Goal: Information Seeking & Learning: Learn about a topic

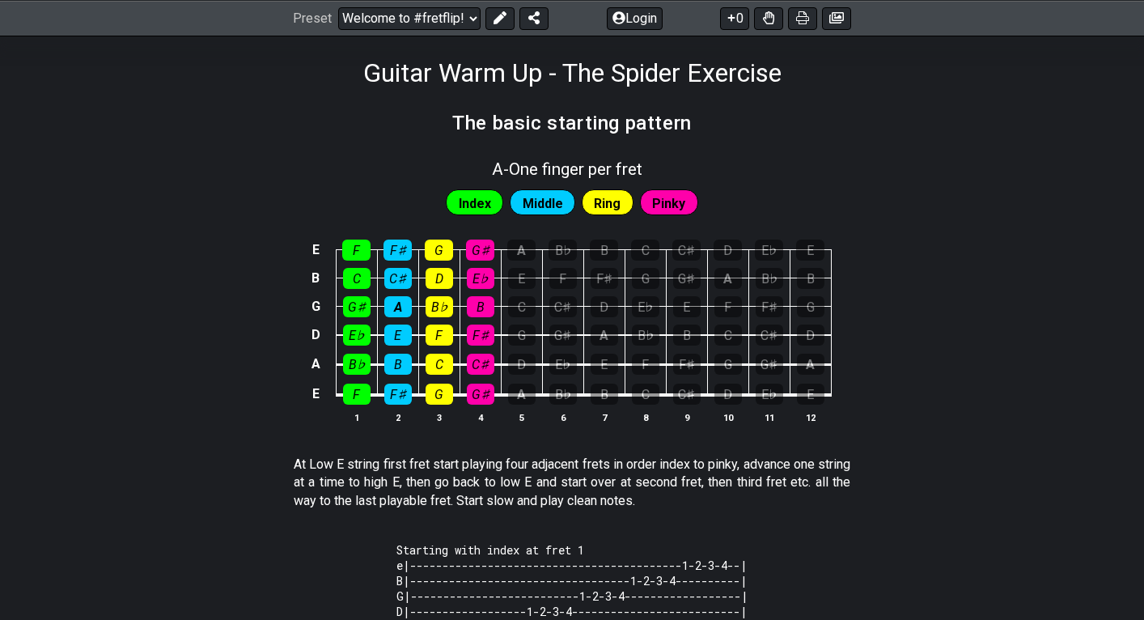
scroll to position [150, 0]
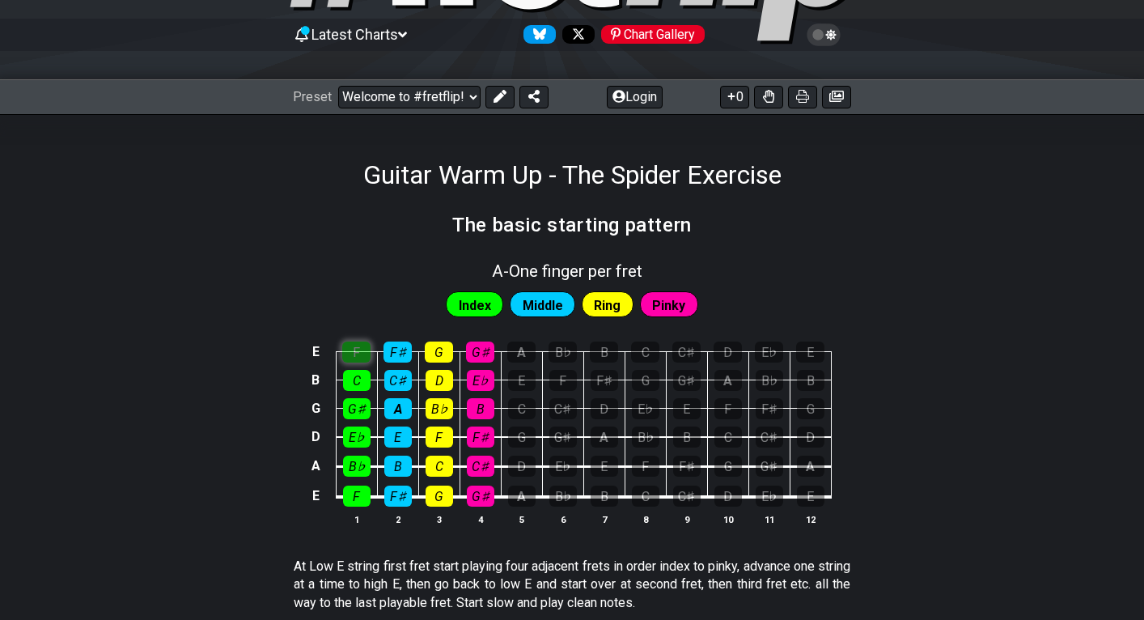
click at [368, 350] on div "F" at bounding box center [356, 351] width 28 height 21
click at [410, 352] on div "F♯" at bounding box center [398, 351] width 28 height 21
click at [448, 352] on div "G" at bounding box center [439, 351] width 28 height 21
click at [479, 352] on div "G♯" at bounding box center [480, 351] width 28 height 21
click at [512, 357] on div "A" at bounding box center [521, 351] width 28 height 21
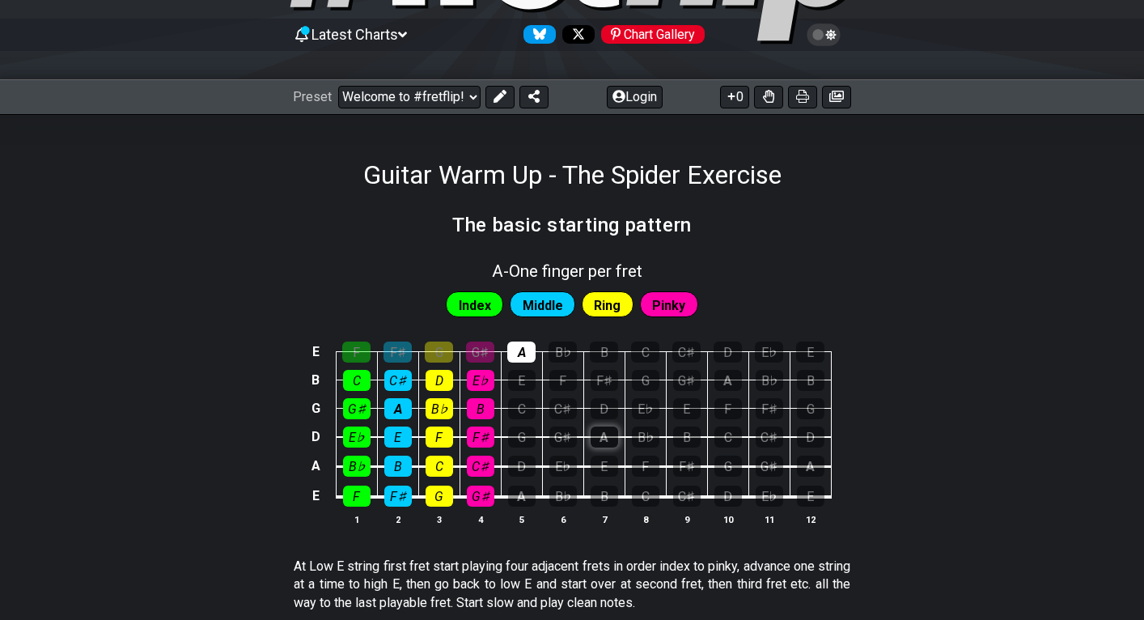
click at [608, 439] on div "A" at bounding box center [605, 436] width 28 height 21
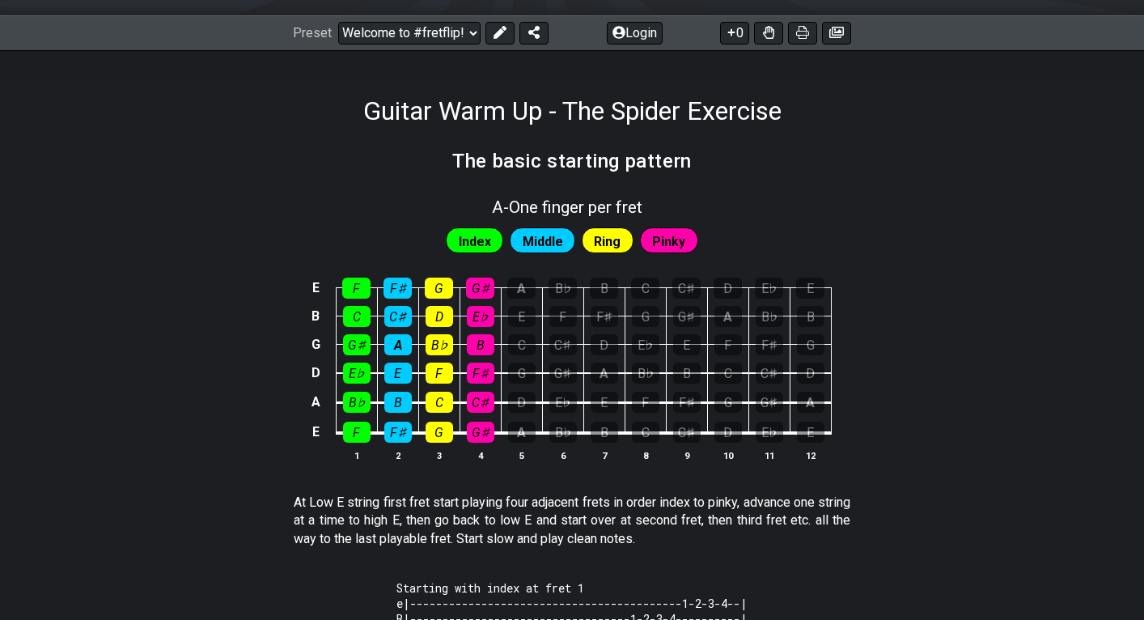
scroll to position [217, 0]
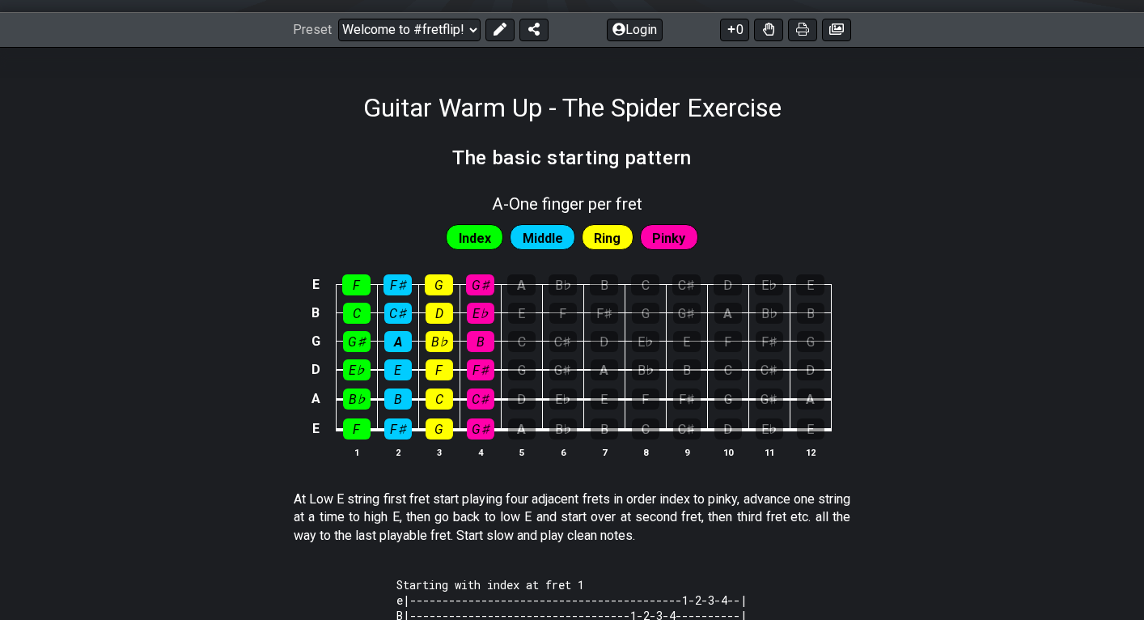
click at [471, 240] on span "Index" at bounding box center [475, 238] width 32 height 23
click at [549, 227] on span "Middle" at bounding box center [543, 238] width 40 height 23
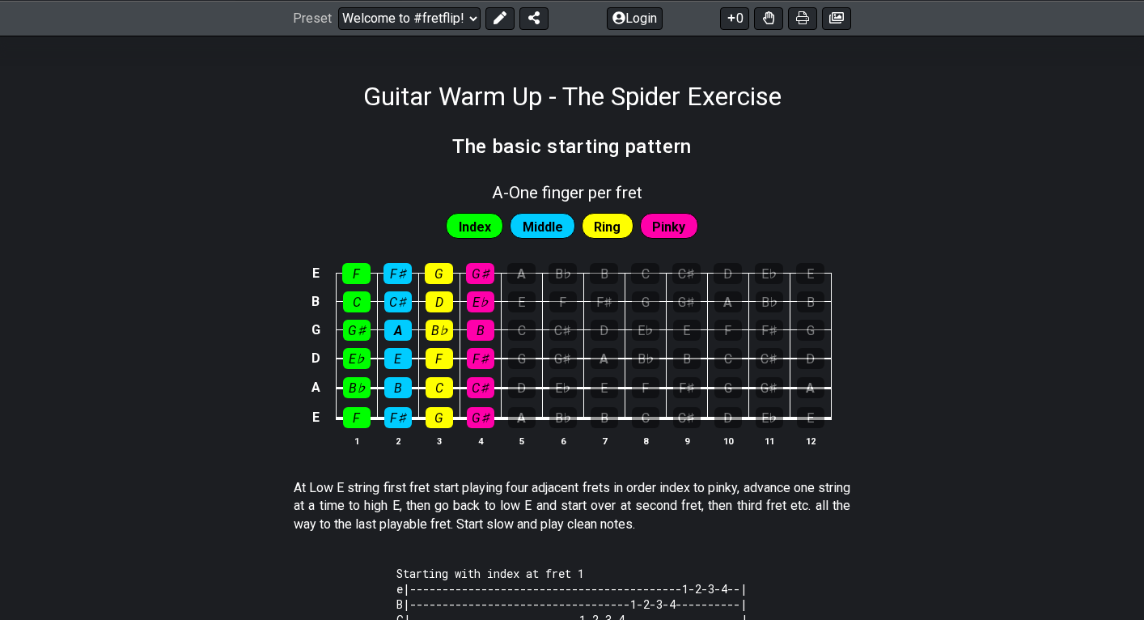
scroll to position [242, 0]
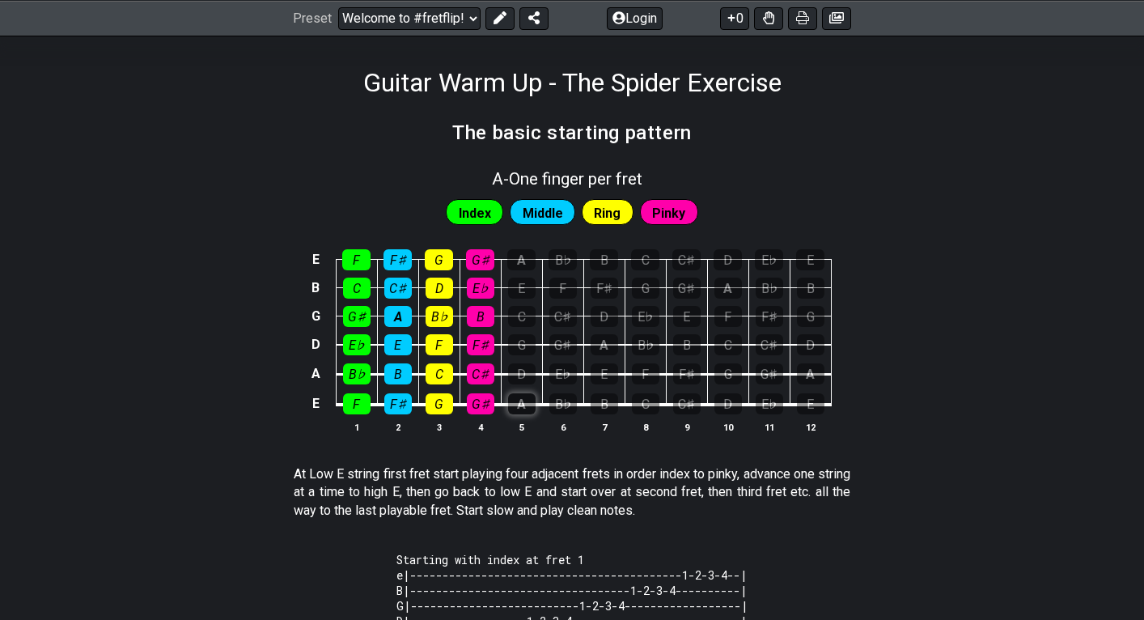
click at [523, 405] on div "A" at bounding box center [522, 403] width 28 height 21
click at [514, 397] on div "A" at bounding box center [522, 403] width 28 height 21
click at [350, 388] on td "F" at bounding box center [356, 390] width 41 height 31
click at [350, 397] on div "F" at bounding box center [357, 403] width 28 height 21
click at [391, 401] on div "F♯" at bounding box center [398, 403] width 28 height 21
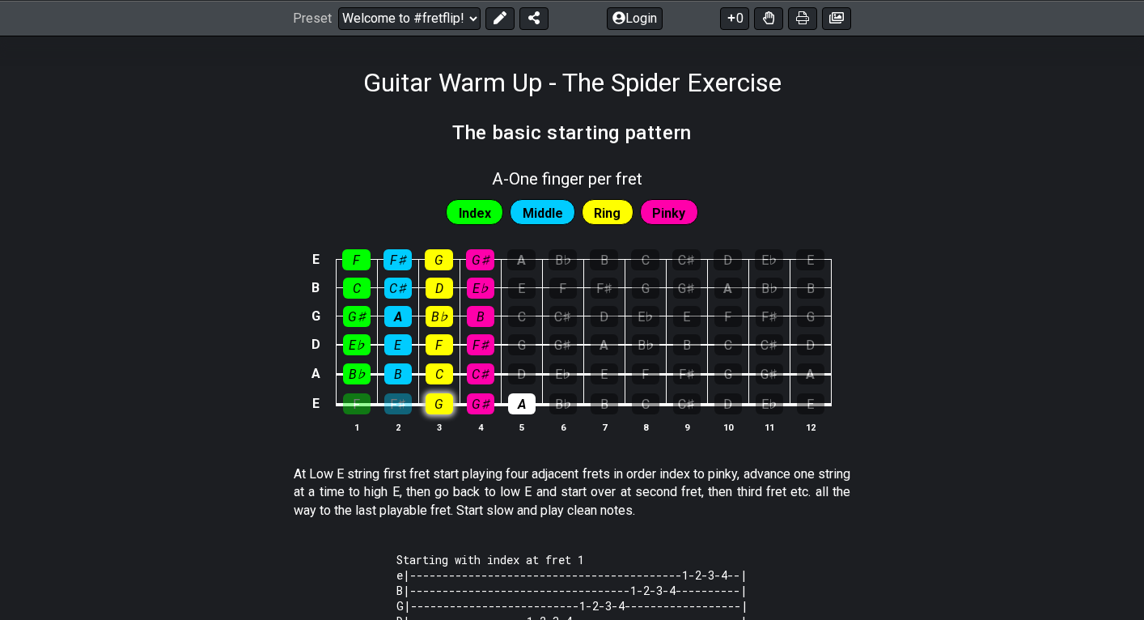
click at [445, 401] on div "G" at bounding box center [440, 403] width 28 height 21
click at [564, 407] on div "B♭" at bounding box center [563, 403] width 28 height 21
click at [595, 407] on div "B" at bounding box center [605, 403] width 28 height 21
click at [635, 402] on div "C" at bounding box center [646, 403] width 28 height 21
click at [487, 213] on span "Index" at bounding box center [475, 212] width 32 height 23
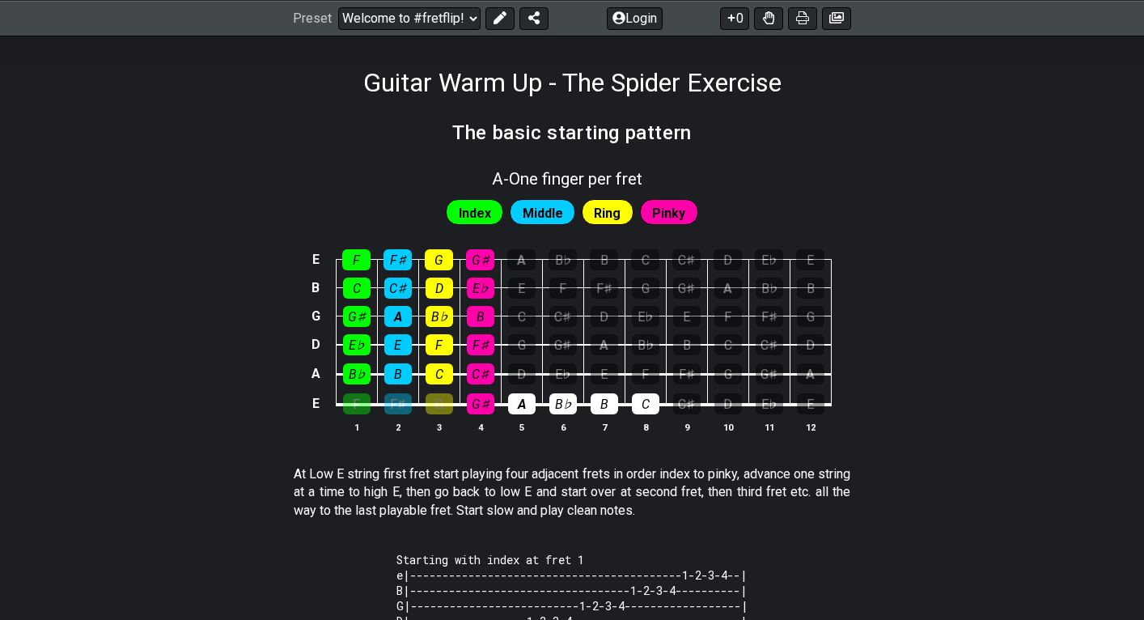
click at [546, 212] on span "Middle" at bounding box center [543, 212] width 40 height 23
click at [517, 418] on th "5" at bounding box center [521, 426] width 41 height 17
click at [517, 409] on div "A" at bounding box center [522, 403] width 28 height 21
click at [517, 350] on div "G" at bounding box center [522, 344] width 28 height 21
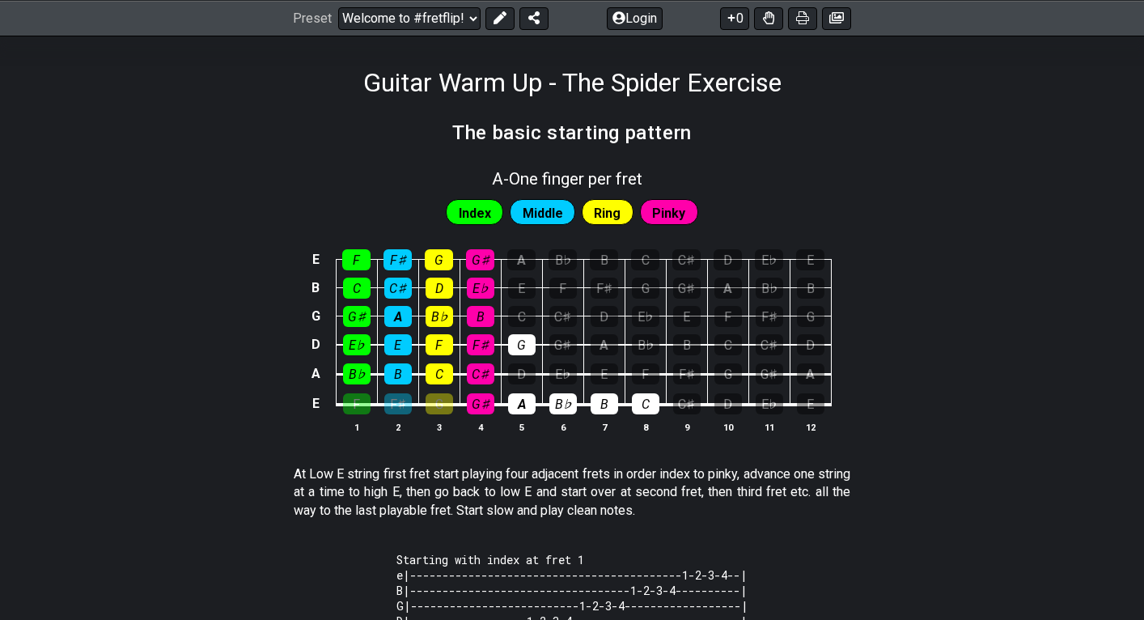
click at [552, 329] on td "G♯" at bounding box center [562, 330] width 41 height 29
